Goal: Transaction & Acquisition: Download file/media

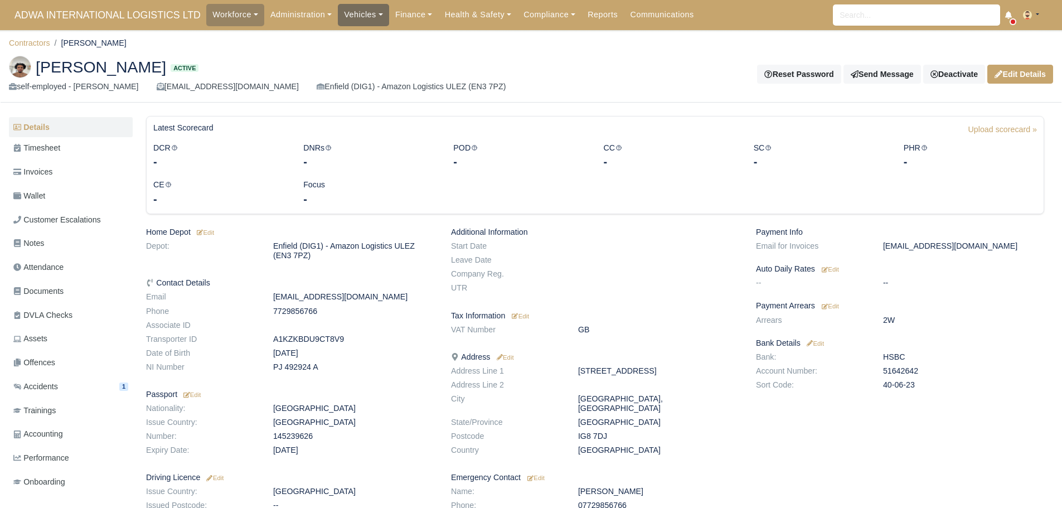
click at [338, 20] on link "Vehicles" at bounding box center [363, 15] width 51 height 22
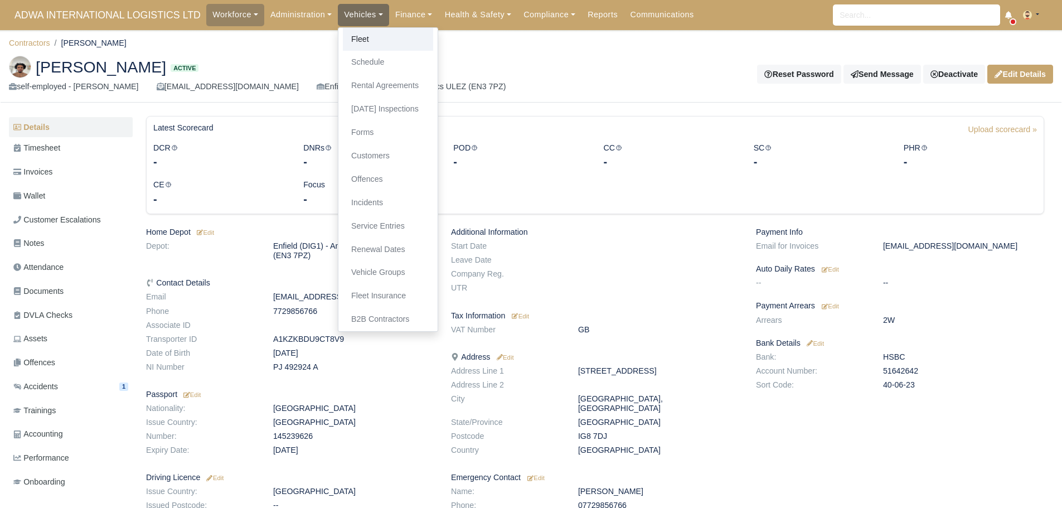
click at [355, 36] on link "Fleet" at bounding box center [388, 39] width 90 height 23
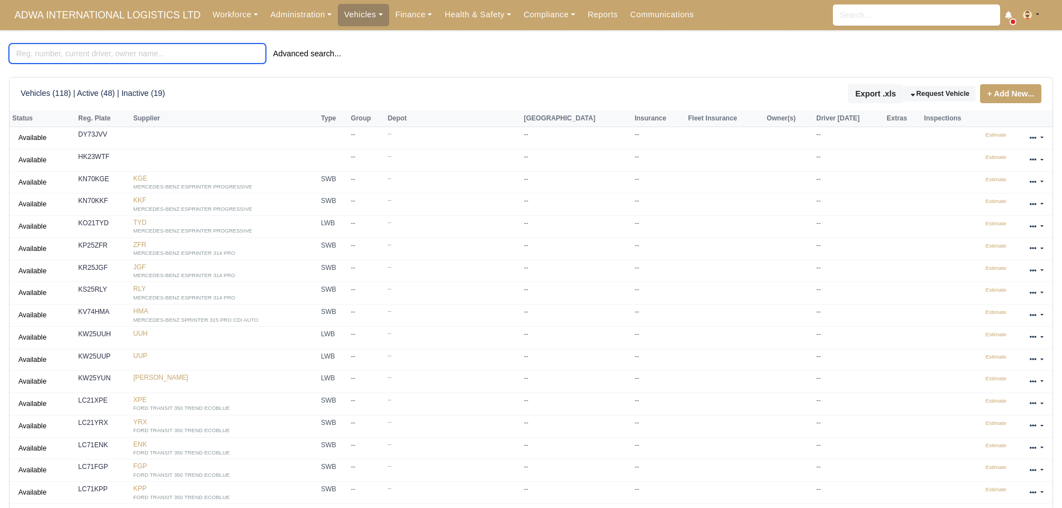
click at [78, 53] on input "search" at bounding box center [137, 53] width 257 height 20
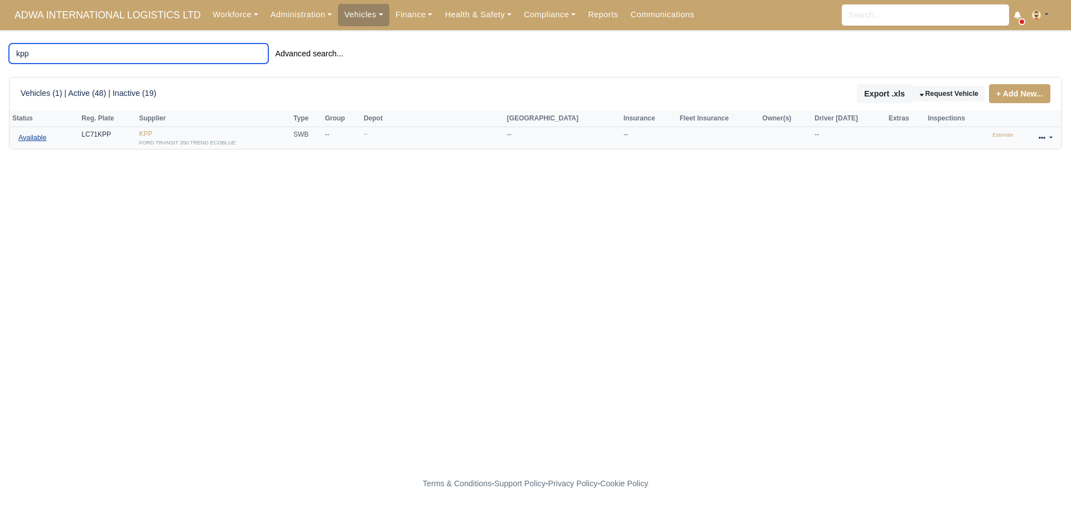
type input "kpp"
click at [28, 138] on link "Available" at bounding box center [32, 138] width 40 height 16
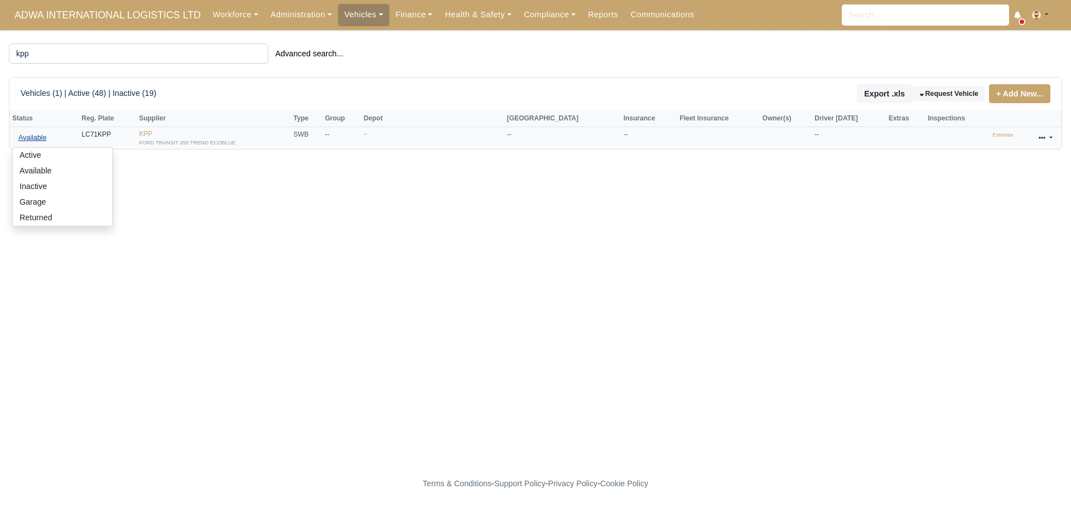
click at [28, 138] on link "Available" at bounding box center [32, 138] width 40 height 16
click at [180, 143] on small "FORD TRANSIT 350 TREND ECOBLUE" at bounding box center [187, 142] width 96 height 6
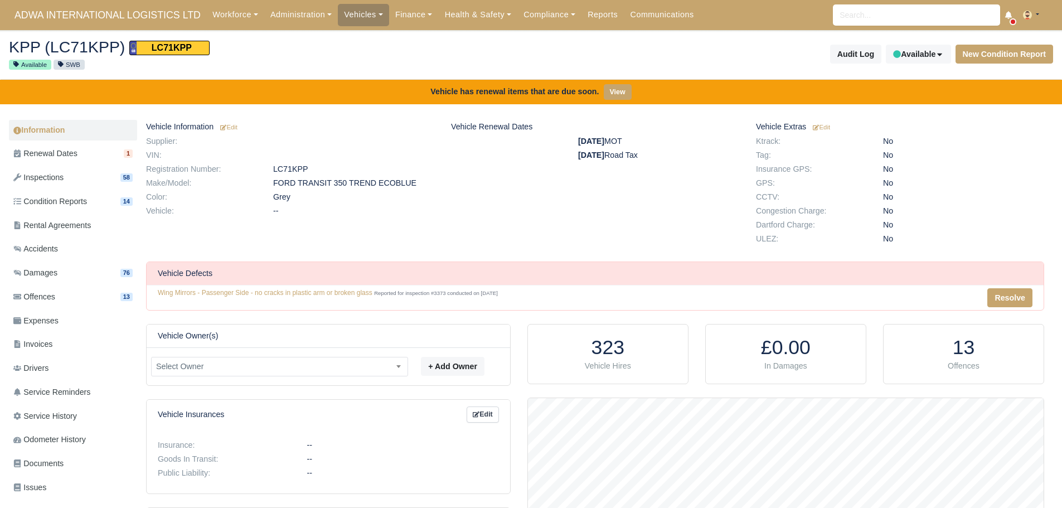
scroll to position [112, 516]
click at [75, 173] on link "Inspections 58" at bounding box center [73, 178] width 128 height 22
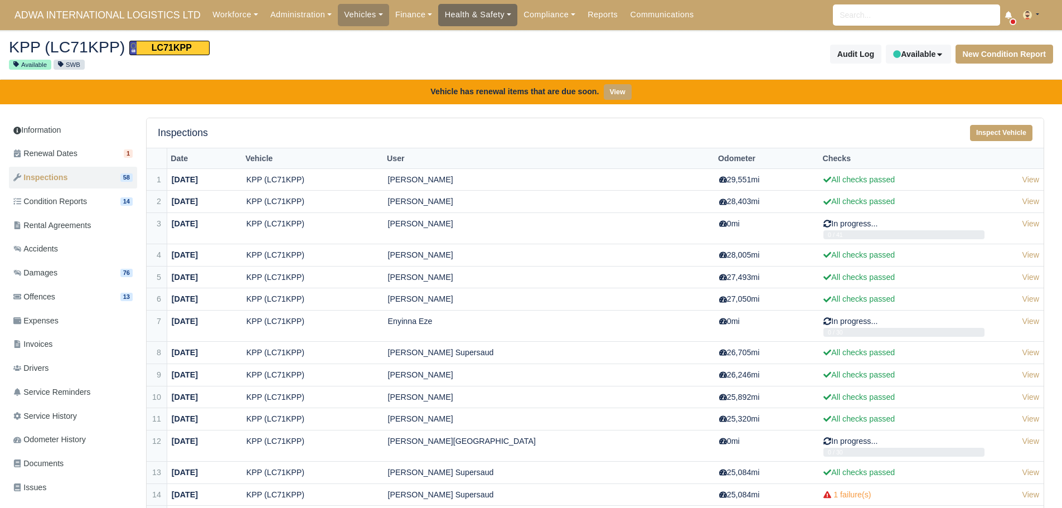
click at [472, 16] on link "Health & Safety" at bounding box center [477, 15] width 79 height 22
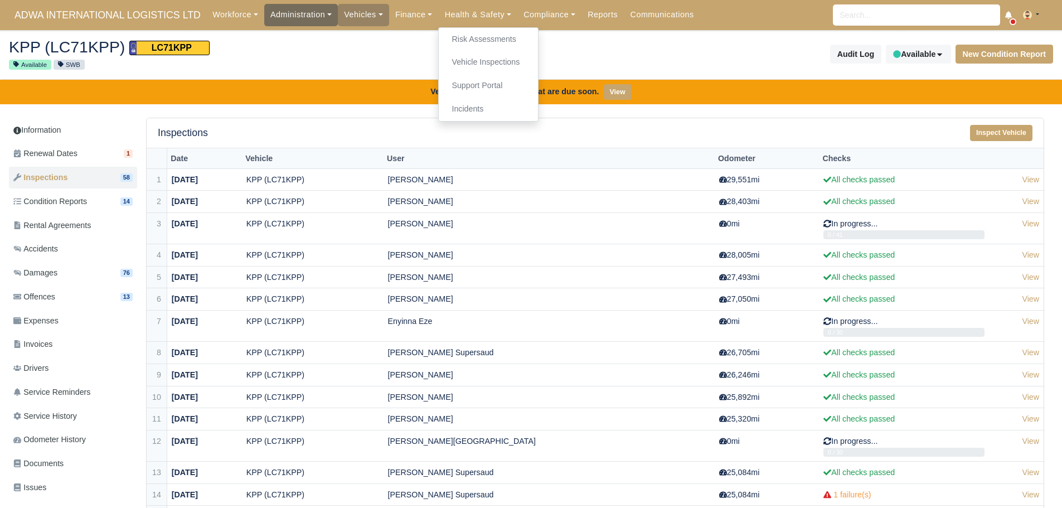
click at [317, 14] on link "Administration" at bounding box center [301, 15] width 74 height 22
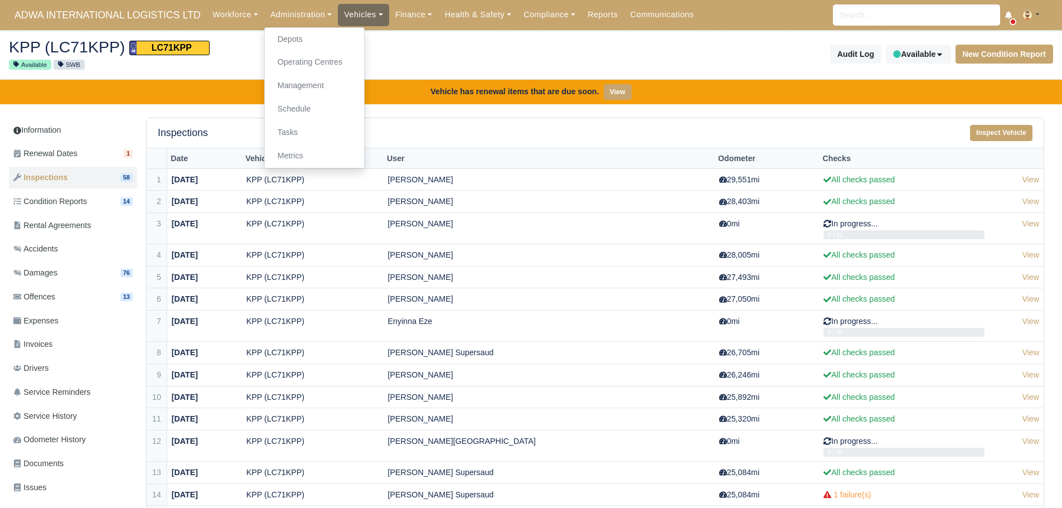
click at [355, 17] on link "Vehicles" at bounding box center [363, 15] width 51 height 22
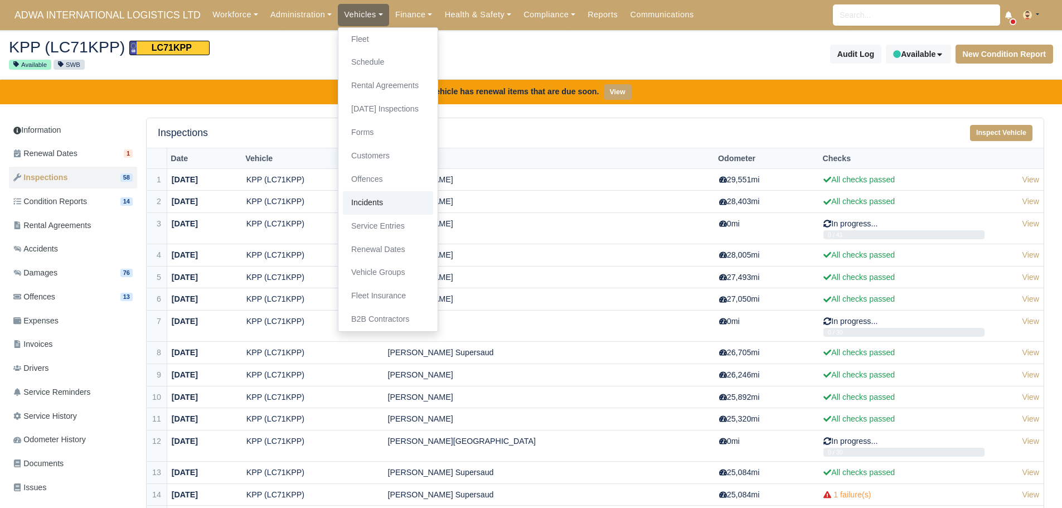
click at [374, 197] on link "Incidents" at bounding box center [388, 202] width 90 height 23
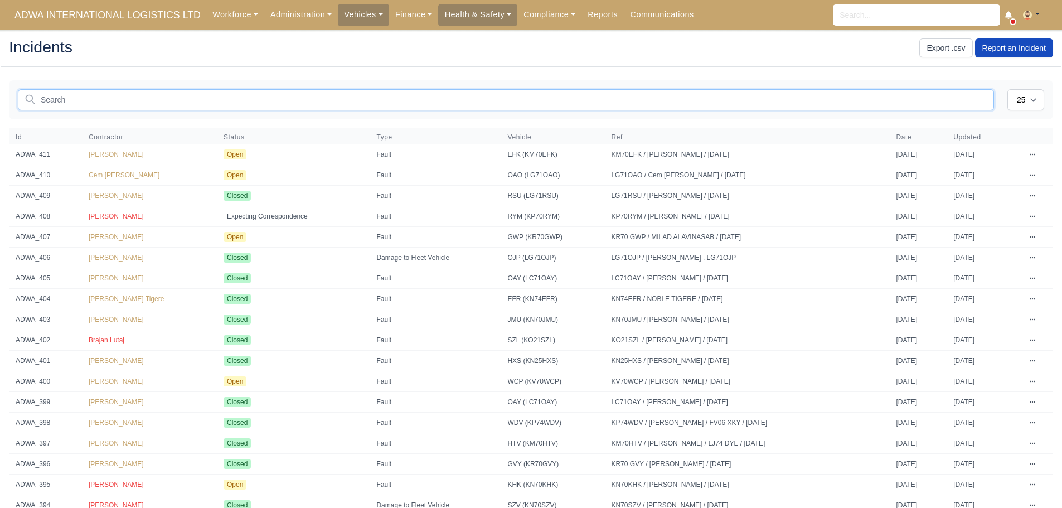
click at [157, 95] on input "text" at bounding box center [506, 99] width 976 height 21
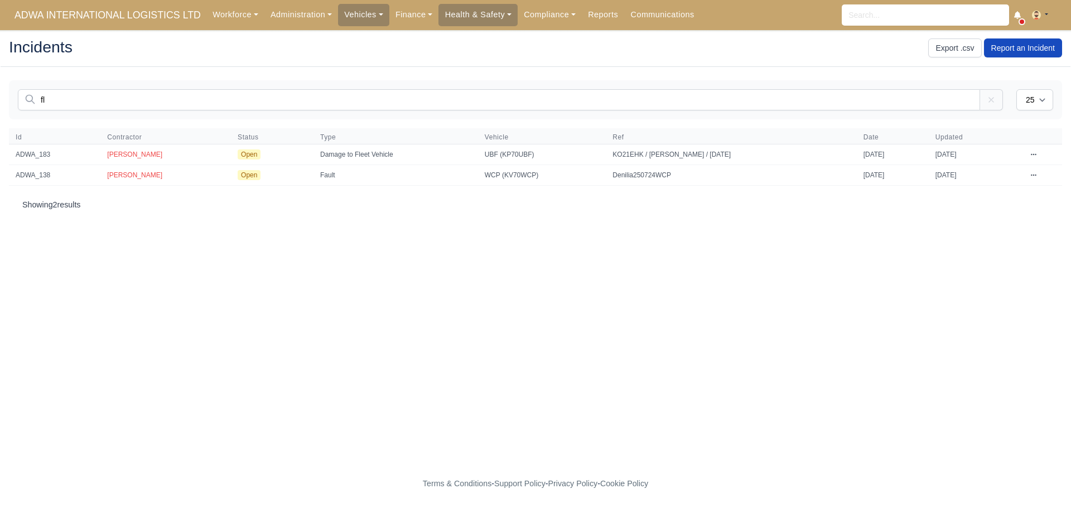
type input "f"
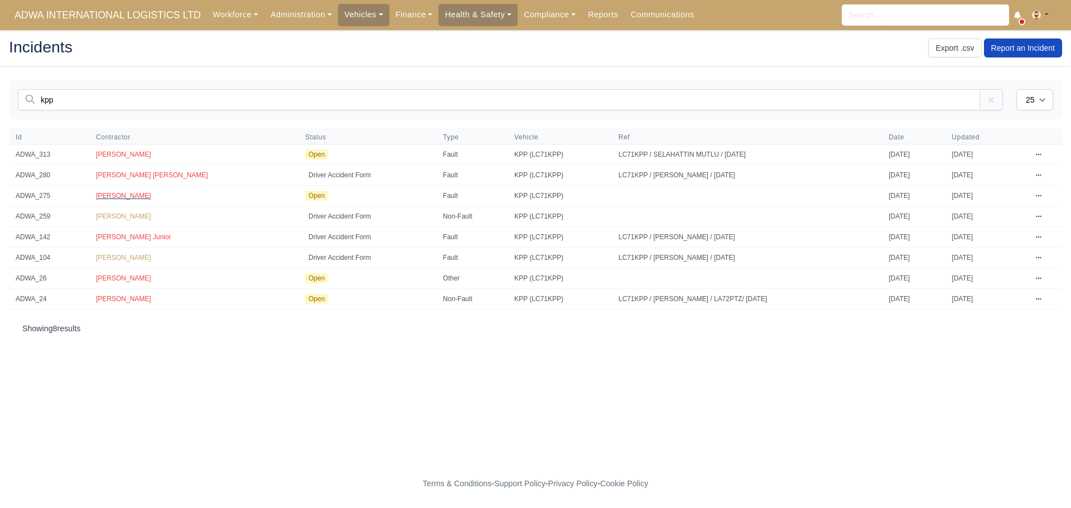
type input "kpp"
click at [103, 193] on span "[PERSON_NAME]" at bounding box center [123, 196] width 55 height 8
click at [210, 17] on link "Workforce" at bounding box center [235, 15] width 58 height 22
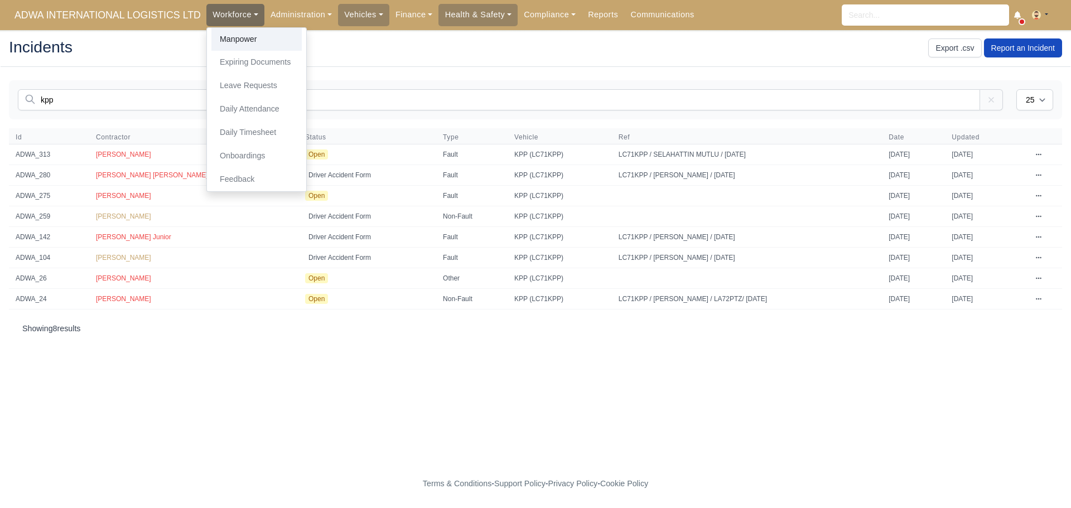
click at [211, 36] on link "Manpower" at bounding box center [256, 39] width 90 height 23
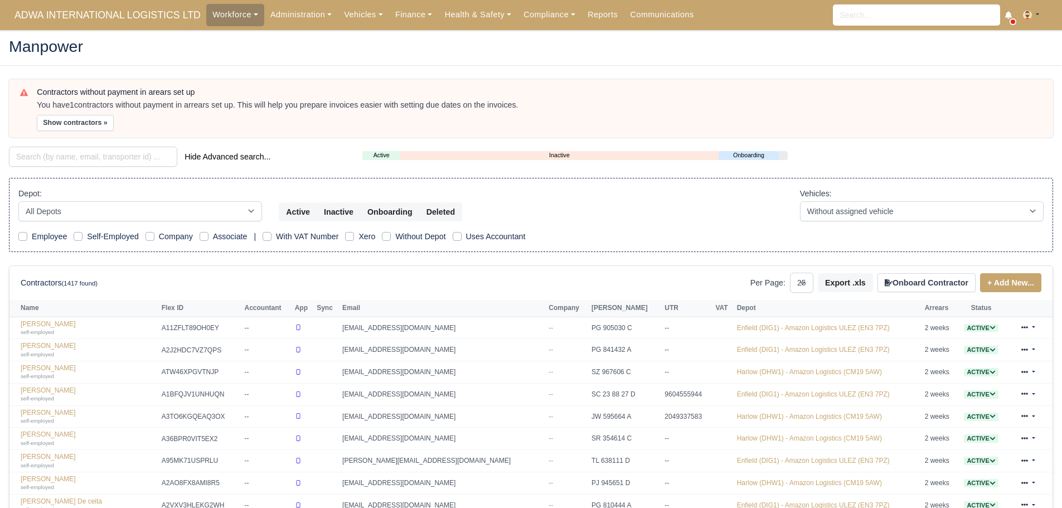
select select "25"
click at [60, 153] on input "search" at bounding box center [93, 157] width 168 height 20
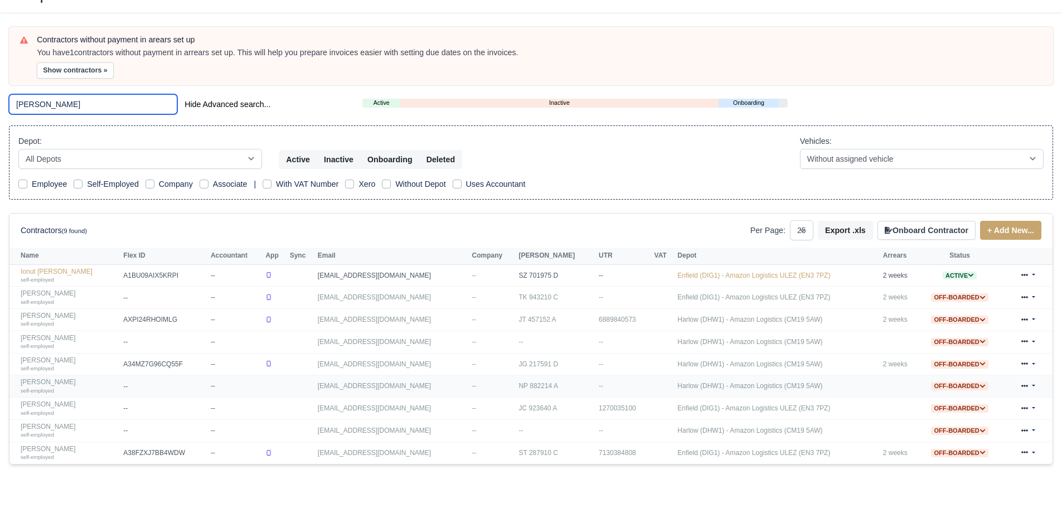
scroll to position [56, 0]
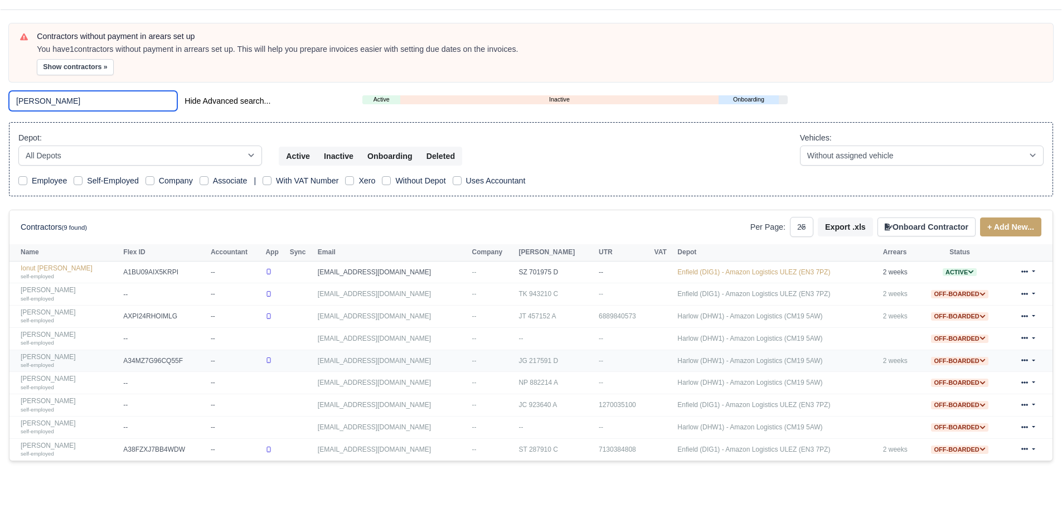
type input "robert"
click at [56, 359] on link "Robert Bradshaw self-employed" at bounding box center [69, 361] width 97 height 16
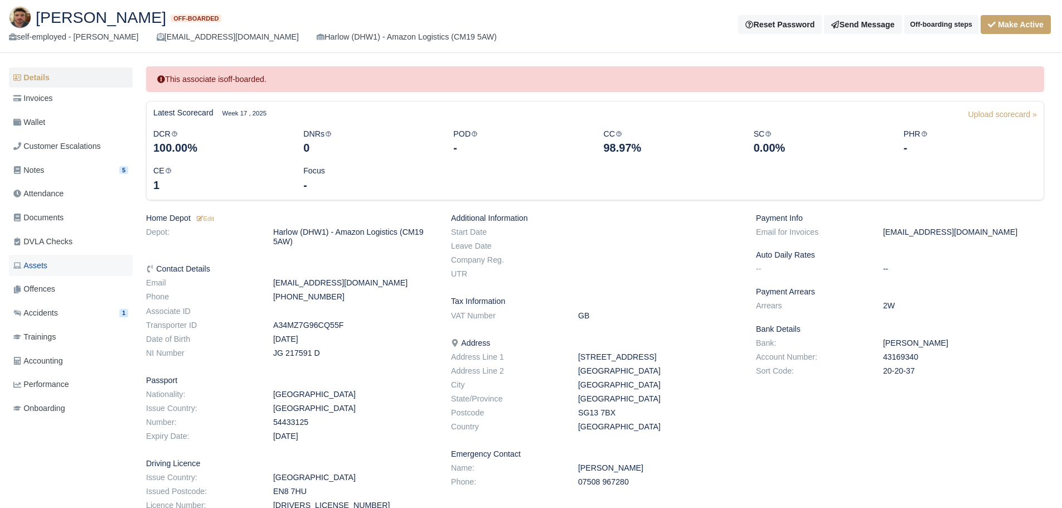
scroll to position [56, 0]
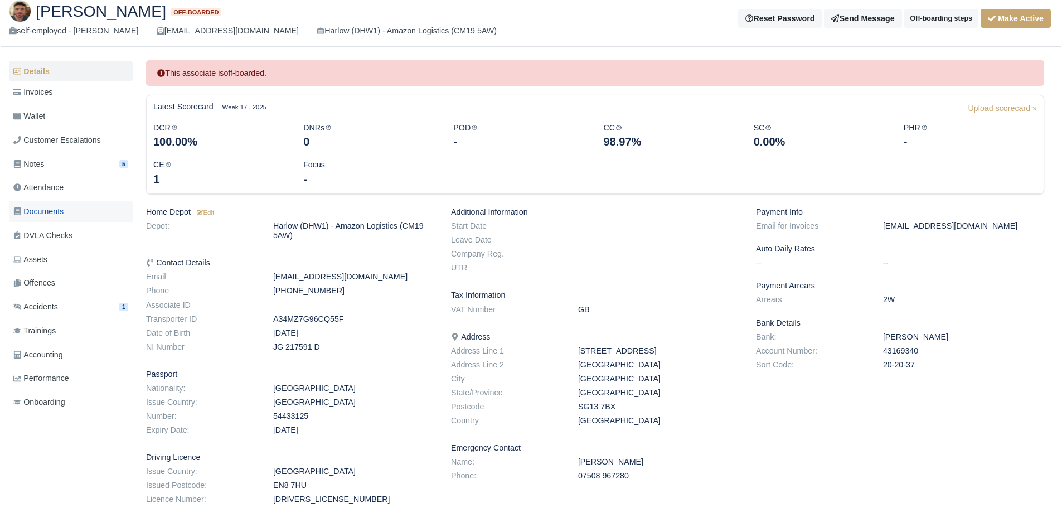
click at [61, 208] on span "Documents" at bounding box center [38, 211] width 50 height 13
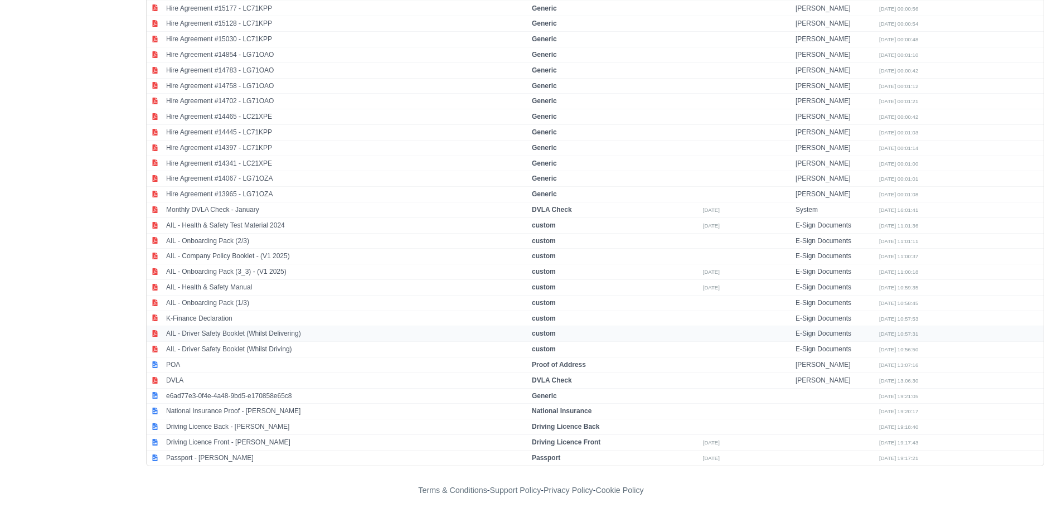
scroll to position [1833, 0]
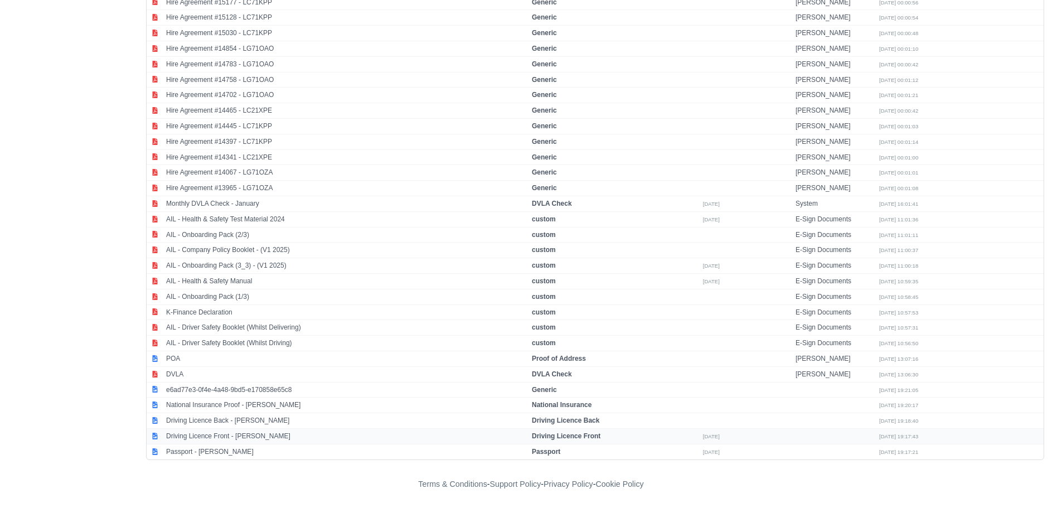
click at [216, 434] on td "Driving Licence Front - [PERSON_NAME]" at bounding box center [346, 436] width 366 height 16
select select "driving-licence-front"
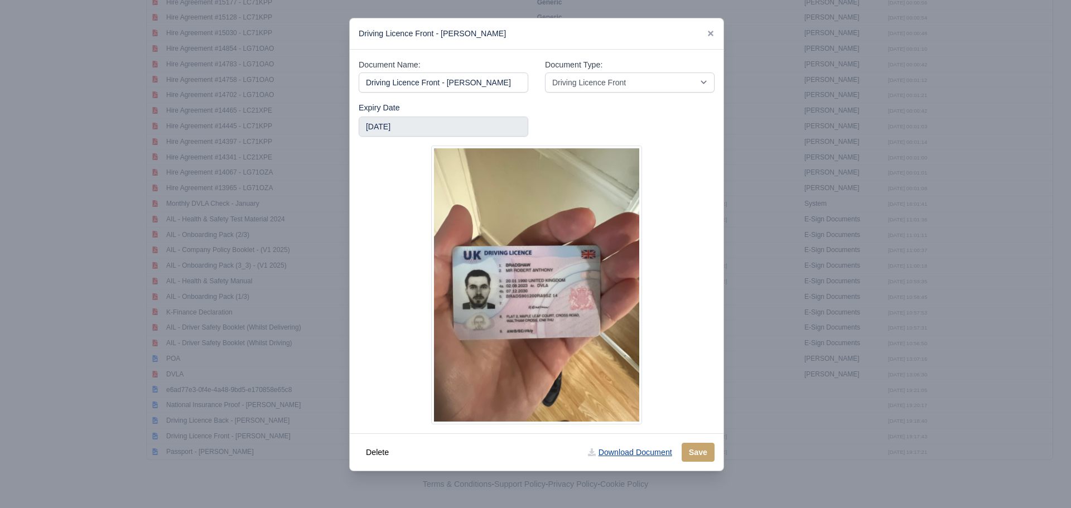
click at [637, 454] on link "Download Document" at bounding box center [629, 452] width 98 height 19
click at [166, 254] on div at bounding box center [535, 254] width 1071 height 508
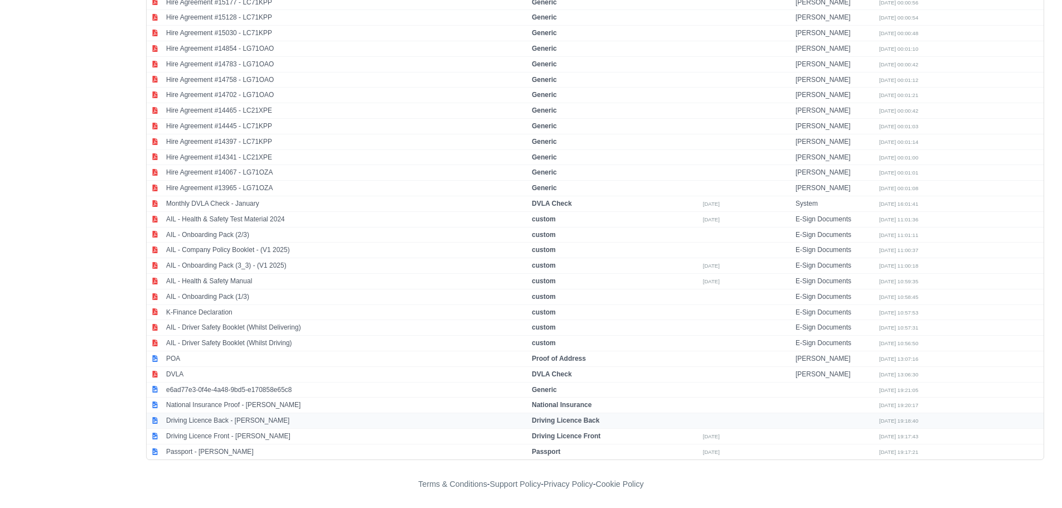
click at [221, 423] on td "Driving Licence Back - [PERSON_NAME]" at bounding box center [346, 421] width 366 height 16
select select "driving-licence-back"
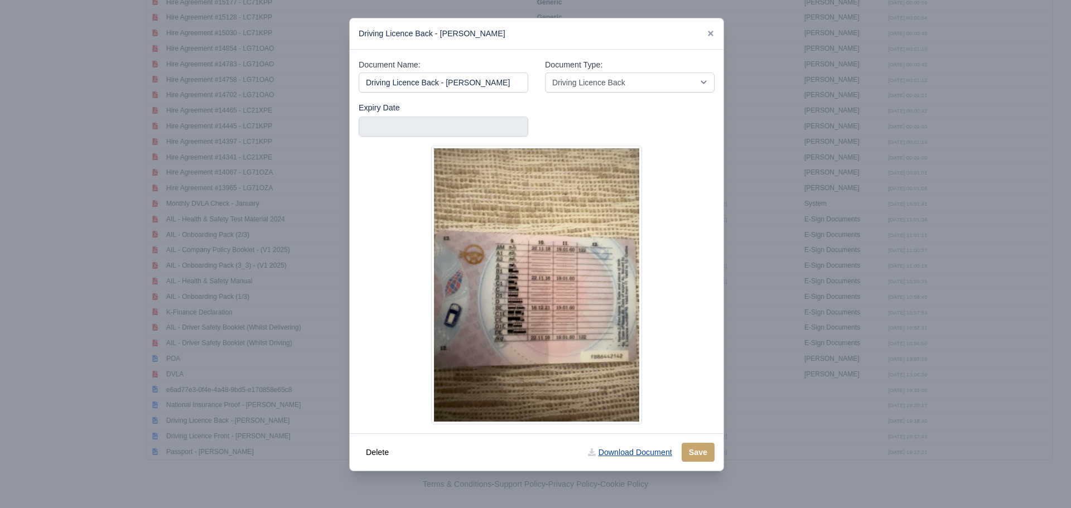
click at [646, 454] on link "Download Document" at bounding box center [629, 452] width 98 height 19
click at [27, 255] on div at bounding box center [535, 254] width 1071 height 508
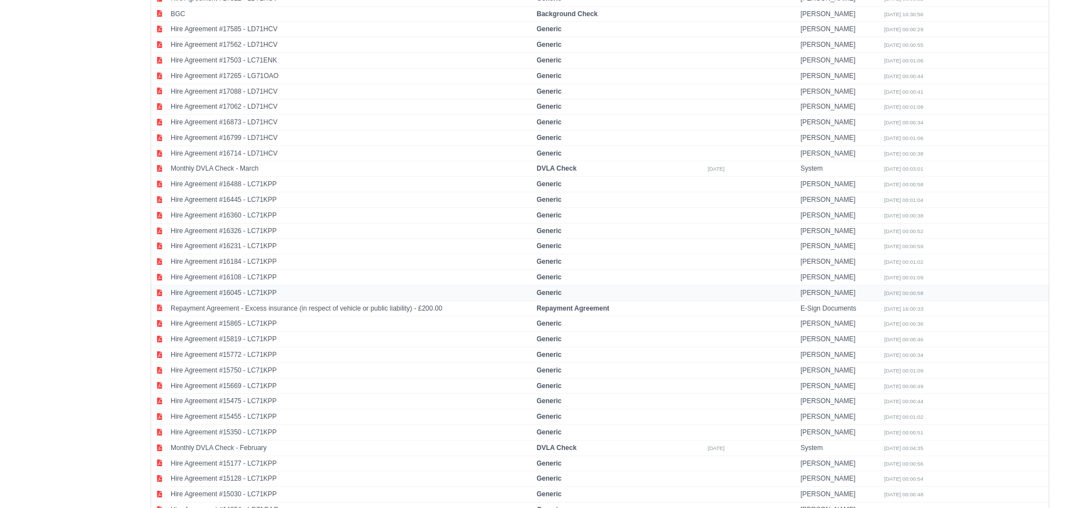
scroll to position [1443, 0]
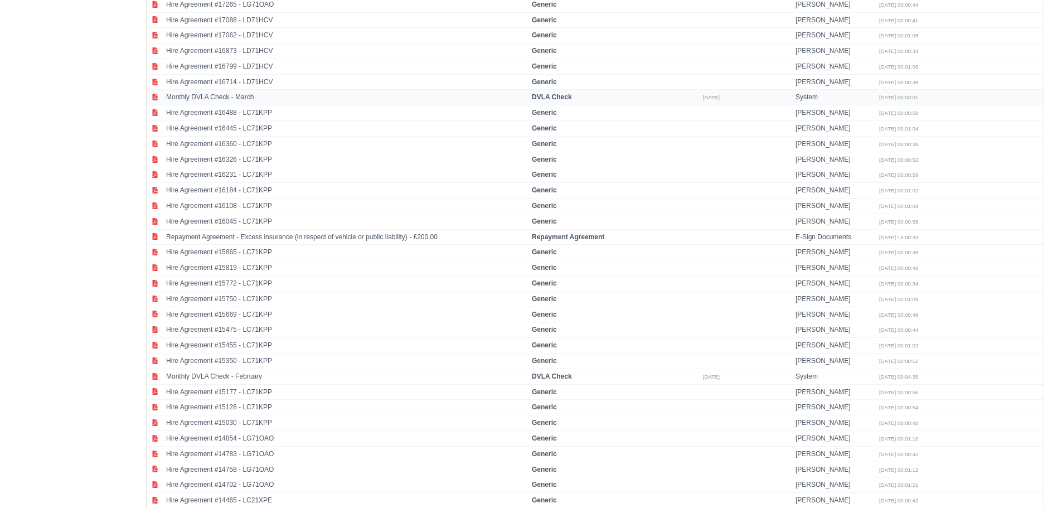
click at [226, 94] on td "Monthly DVLA Check - March" at bounding box center [346, 98] width 366 height 16
select select "dvla-check"
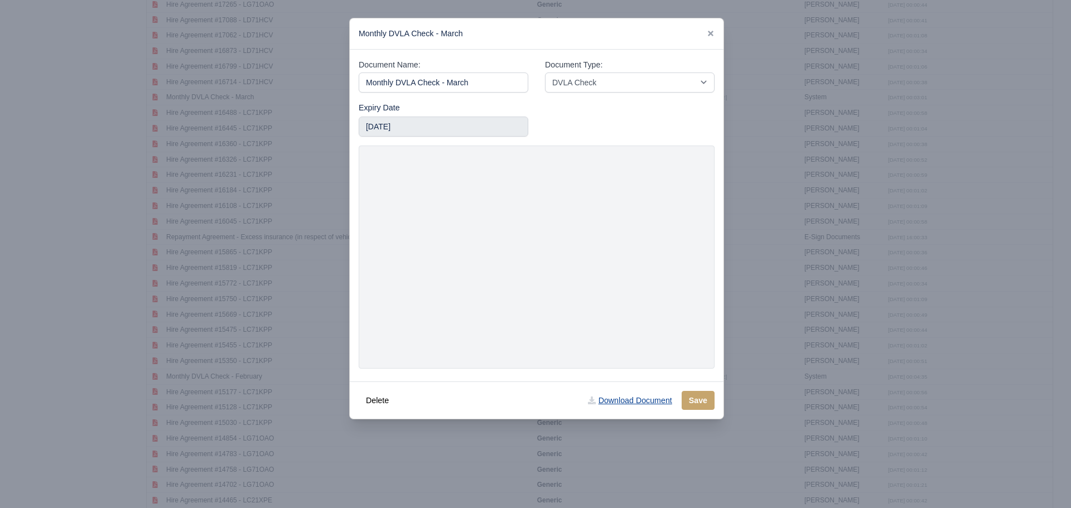
click at [638, 402] on link "Download Document" at bounding box center [629, 400] width 98 height 19
